Goal: Transaction & Acquisition: Purchase product/service

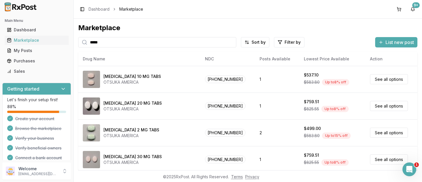
click at [115, 41] on input "*****" at bounding box center [157, 42] width 158 height 10
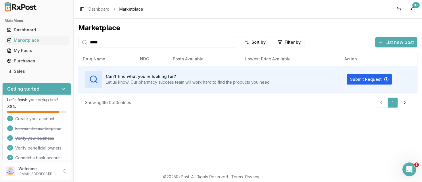
drag, startPoint x: 112, startPoint y: 42, endPoint x: 28, endPoint y: 34, distance: 84.4
click at [78, 37] on input "*****" at bounding box center [157, 42] width 158 height 10
type input "*******"
click at [26, 42] on div "Marketplace" at bounding box center [37, 40] width 60 height 6
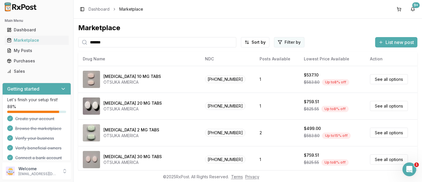
click at [284, 43] on html "Main Menu Dashboard Marketplace My Posts Purchases Sales Getting started Let's …" at bounding box center [211, 91] width 422 height 182
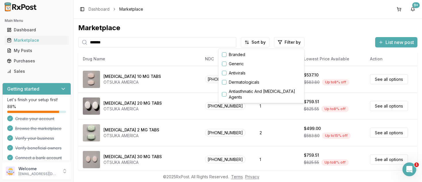
click at [226, 55] on button "button" at bounding box center [224, 54] width 5 height 5
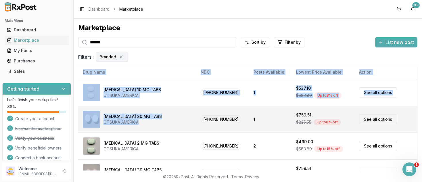
drag, startPoint x: 179, startPoint y: 111, endPoint x: 181, endPoint y: 127, distance: 16.2
click at [181, 127] on html "Main Menu Dashboard Marketplace My Posts Purchases Sales Getting started Let's …" at bounding box center [211, 91] width 422 height 182
click at [181, 127] on div "[MEDICAL_DATA] 20 MG TABS OTSUKA AMERICA" at bounding box center [137, 119] width 109 height 17
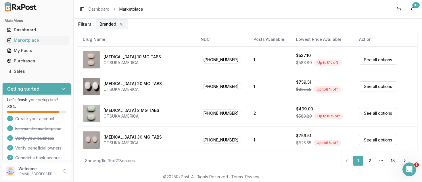
scroll to position [324, 0]
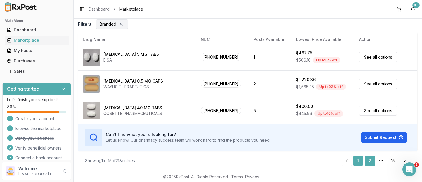
click at [369, 161] on link "2" at bounding box center [370, 161] width 10 height 10
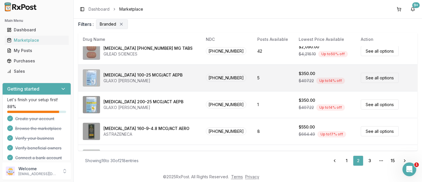
scroll to position [144, 0]
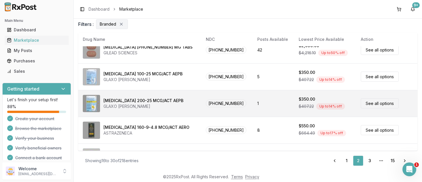
click at [372, 102] on link "See all options" at bounding box center [380, 103] width 38 height 10
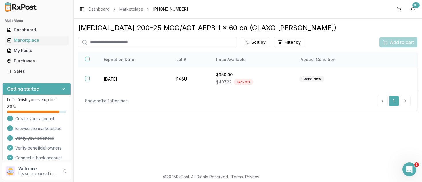
click at [86, 60] on button "button" at bounding box center [87, 59] width 5 height 5
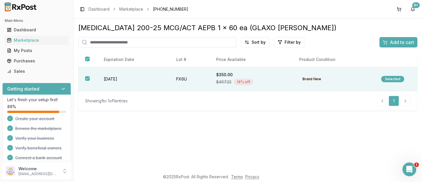
click at [395, 44] on span "Add to cart" at bounding box center [402, 42] width 24 height 7
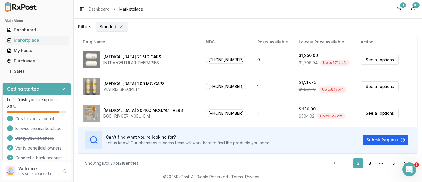
scroll to position [33, 0]
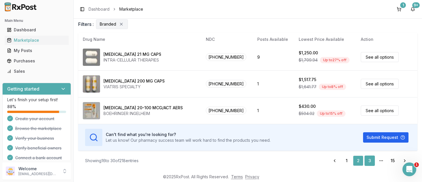
click at [370, 161] on link "3" at bounding box center [370, 161] width 10 height 10
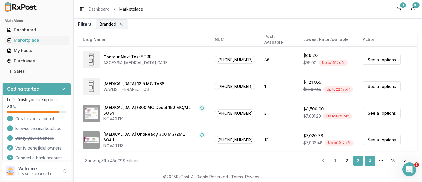
click at [369, 159] on link "4" at bounding box center [370, 161] width 10 height 10
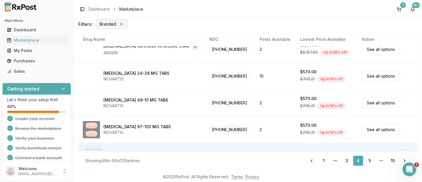
scroll to position [324, 0]
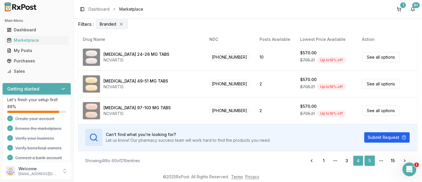
click at [370, 162] on link "5" at bounding box center [370, 161] width 10 height 10
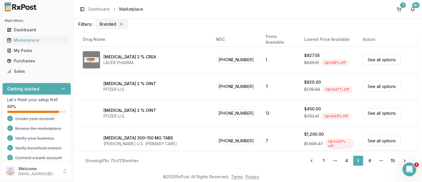
scroll to position [327, 0]
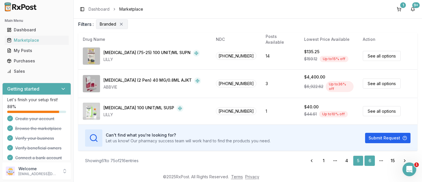
click at [370, 159] on link "6" at bounding box center [370, 161] width 10 height 10
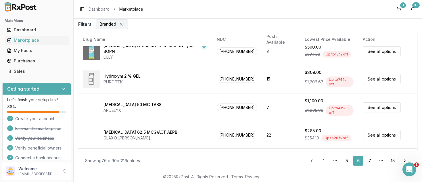
scroll to position [323, 0]
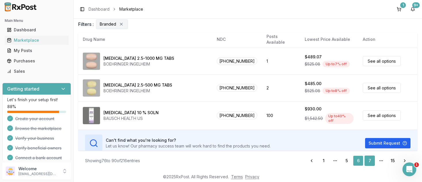
click at [369, 160] on link "7" at bounding box center [370, 161] width 10 height 10
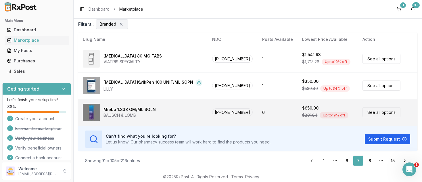
scroll to position [320, 0]
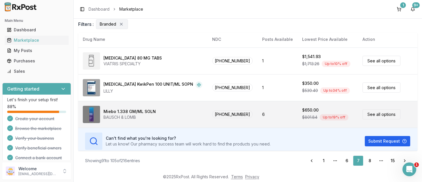
click at [376, 114] on link "See all options" at bounding box center [382, 114] width 38 height 10
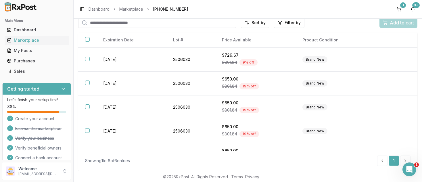
scroll to position [20, 0]
click at [258, 24] on html "Main Menu Dashboard Marketplace My Posts Purchases Sales Getting started Let's …" at bounding box center [211, 91] width 422 height 182
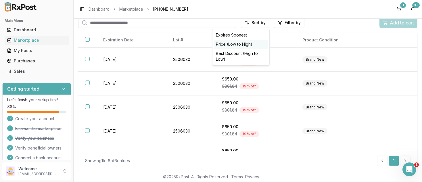
click at [237, 42] on div "Price (Low to High)" at bounding box center [241, 44] width 55 height 9
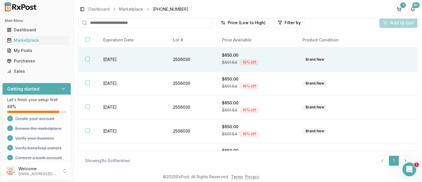
click at [87, 59] on button "button" at bounding box center [87, 59] width 5 height 5
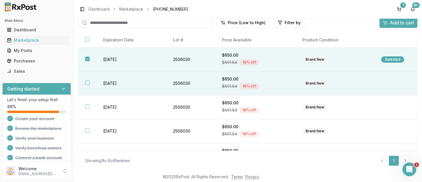
click at [88, 82] on button "button" at bounding box center [87, 83] width 5 height 5
click at [393, 23] on span "Add to cart" at bounding box center [402, 22] width 24 height 7
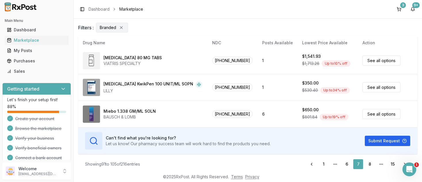
scroll to position [33, 0]
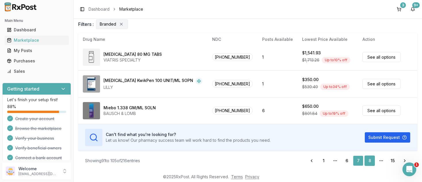
click at [371, 161] on link "8" at bounding box center [370, 161] width 10 height 10
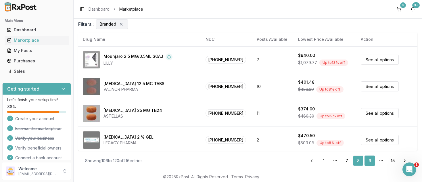
click at [369, 160] on link "9" at bounding box center [370, 161] width 10 height 10
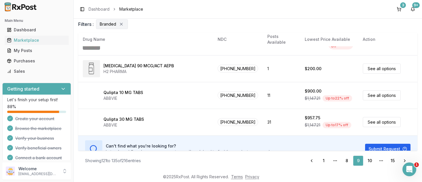
scroll to position [324, 0]
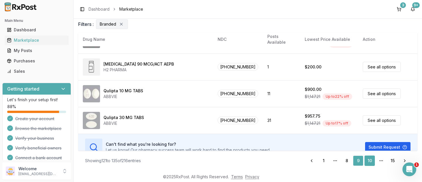
click at [371, 159] on link "10" at bounding box center [370, 161] width 10 height 10
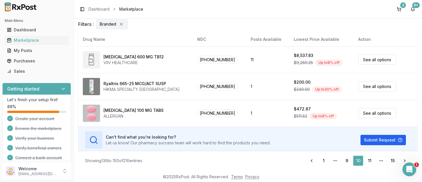
scroll to position [324, 0]
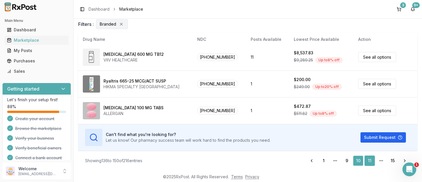
click at [371, 161] on link "11" at bounding box center [370, 161] width 10 height 10
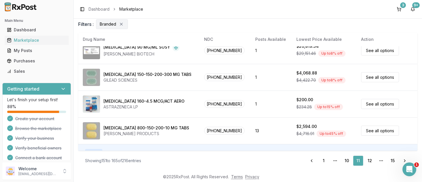
scroll to position [324, 0]
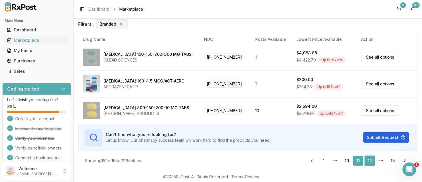
click at [371, 160] on link "12" at bounding box center [370, 161] width 10 height 10
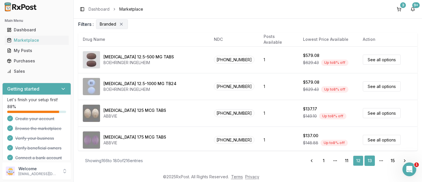
click at [369, 160] on link "13" at bounding box center [370, 161] width 10 height 10
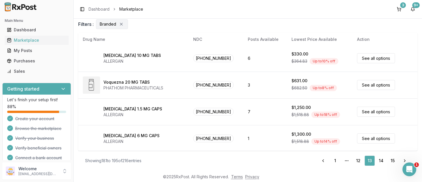
scroll to position [324, 0]
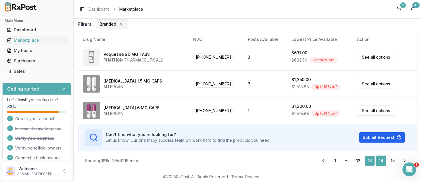
click at [381, 160] on link "14" at bounding box center [381, 161] width 10 height 10
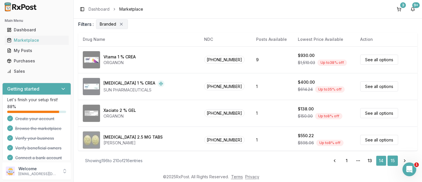
click at [393, 160] on link "15" at bounding box center [393, 161] width 10 height 10
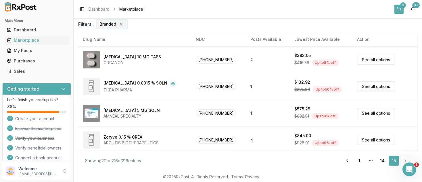
click at [399, 9] on button "3" at bounding box center [399, 9] width 9 height 9
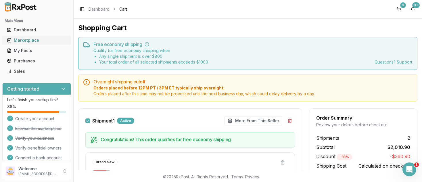
click at [22, 40] on div "Marketplace" at bounding box center [37, 40] width 60 height 6
